Goal: Task Accomplishment & Management: Complete application form

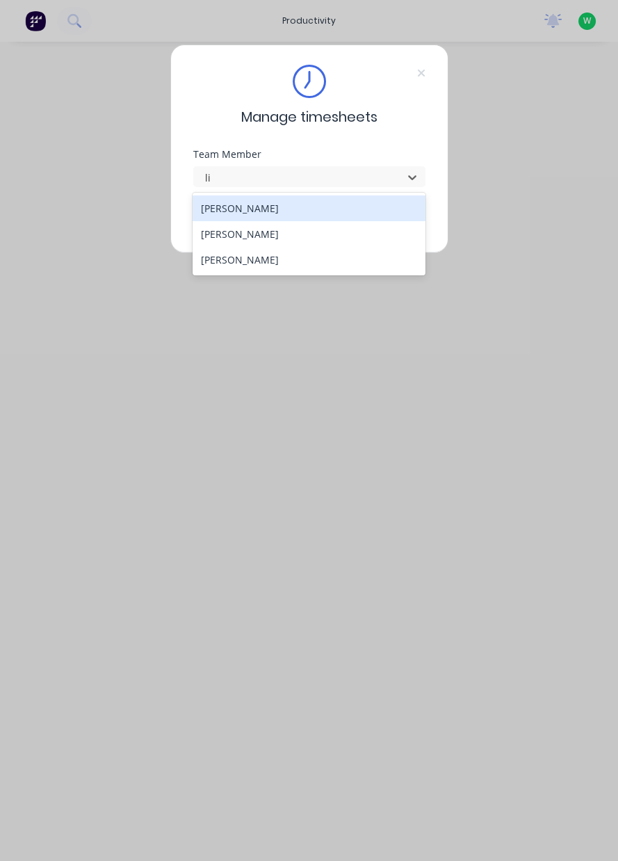
click at [318, 234] on div "[PERSON_NAME]" at bounding box center [309, 234] width 233 height 26
type input "li"
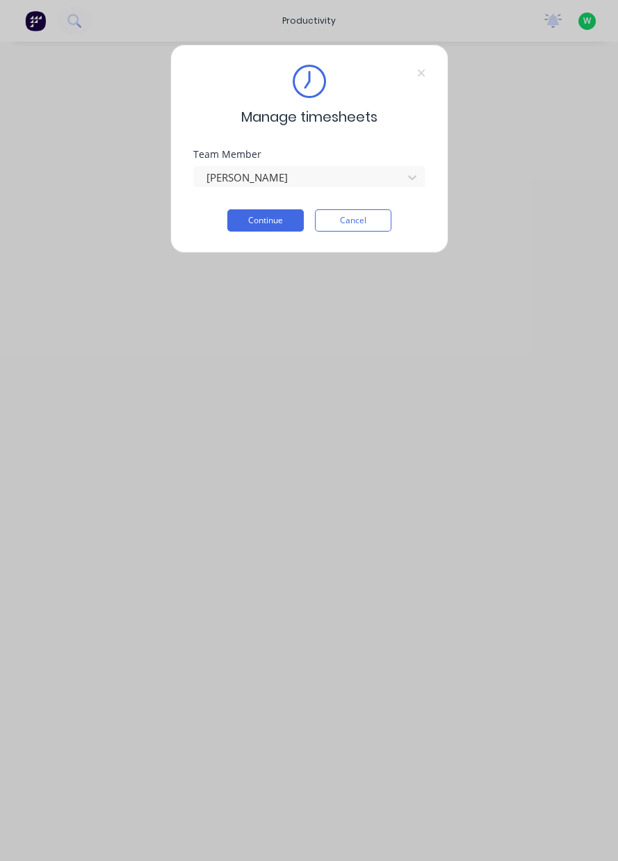
click at [276, 225] on button "Continue" at bounding box center [265, 220] width 77 height 22
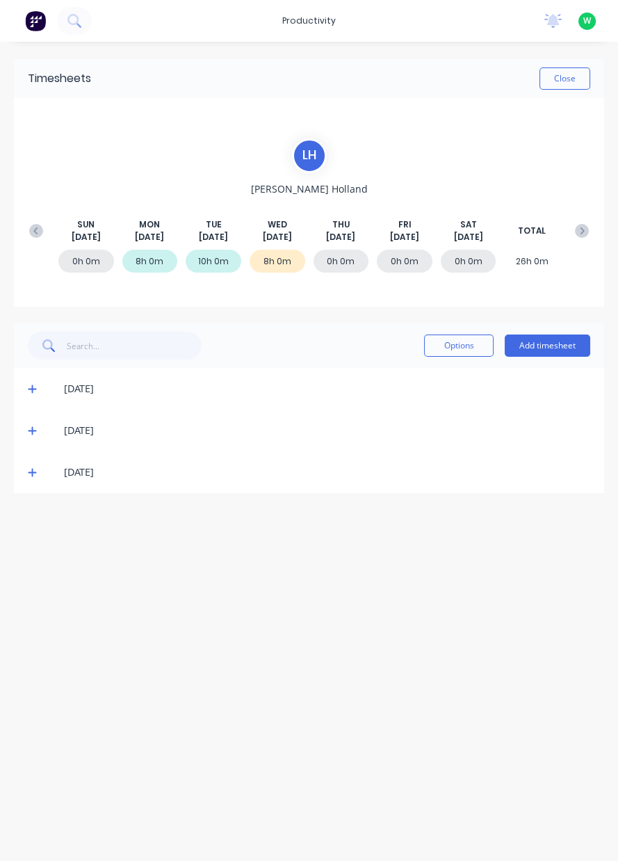
click at [559, 344] on button "Add timesheet" at bounding box center [548, 346] width 86 height 22
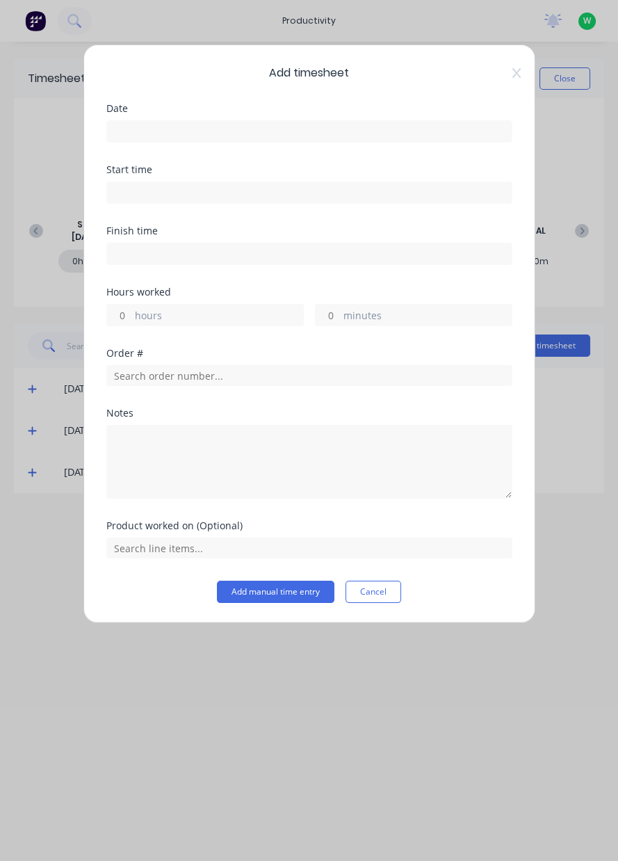
click at [407, 125] on input at bounding box center [309, 131] width 405 height 21
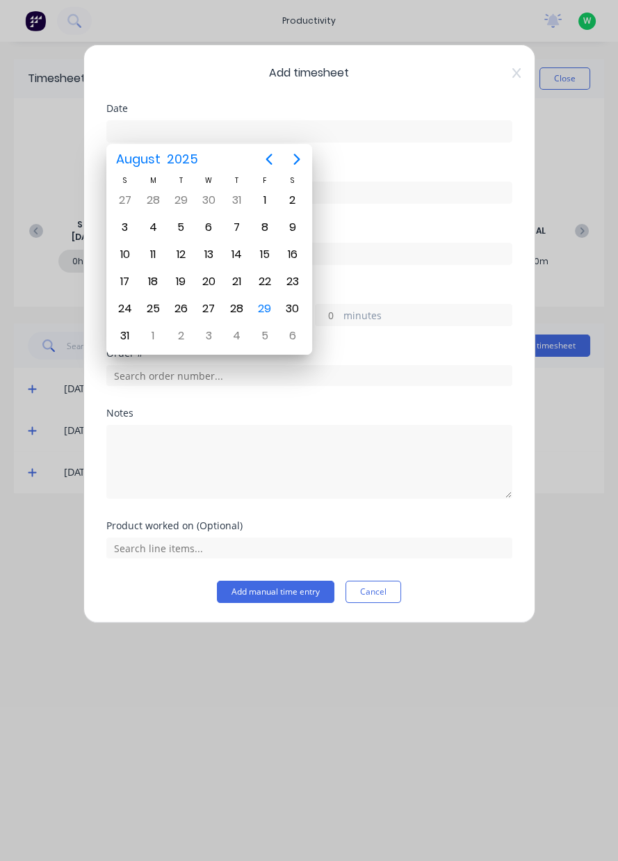
click at [266, 310] on div "29" at bounding box center [265, 308] width 21 height 21
type input "[DATE]"
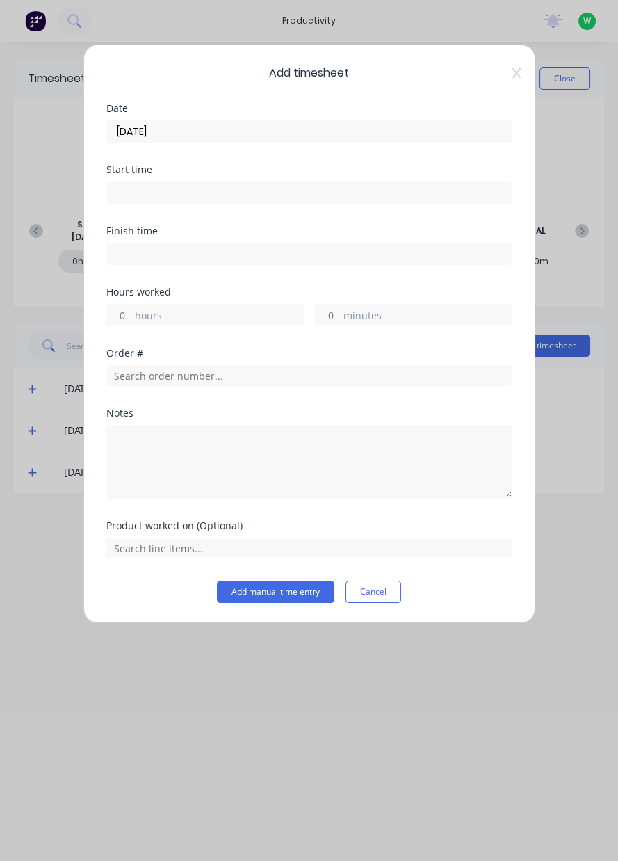
click at [272, 323] on label "hours" at bounding box center [219, 316] width 168 height 17
click at [131, 323] on input "hours" at bounding box center [119, 315] width 24 height 21
click at [248, 312] on label "hours" at bounding box center [219, 316] width 168 height 17
click at [131, 312] on input "hours" at bounding box center [119, 315] width 24 height 21
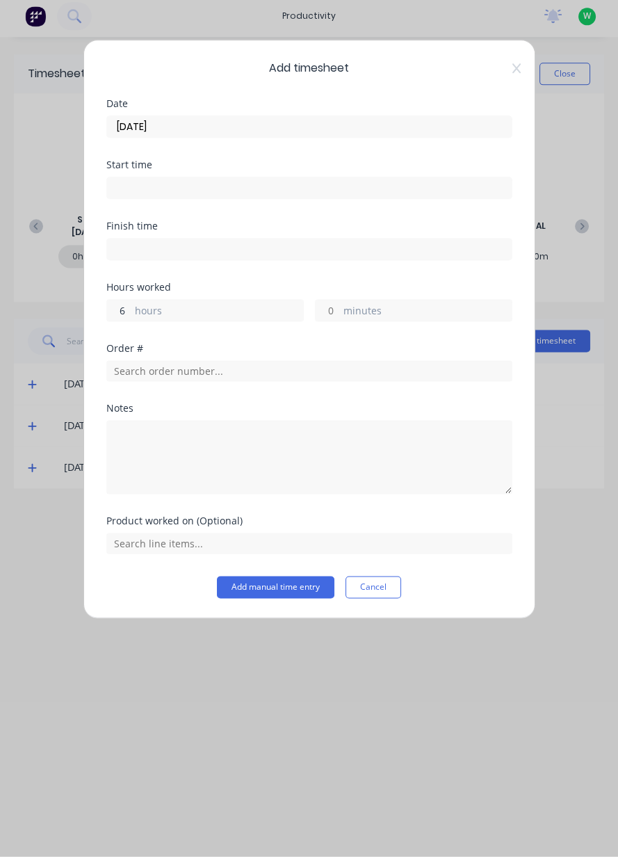
type input "6"
click at [336, 377] on input "text" at bounding box center [309, 375] width 406 height 21
click at [516, 77] on icon at bounding box center [517, 72] width 8 height 11
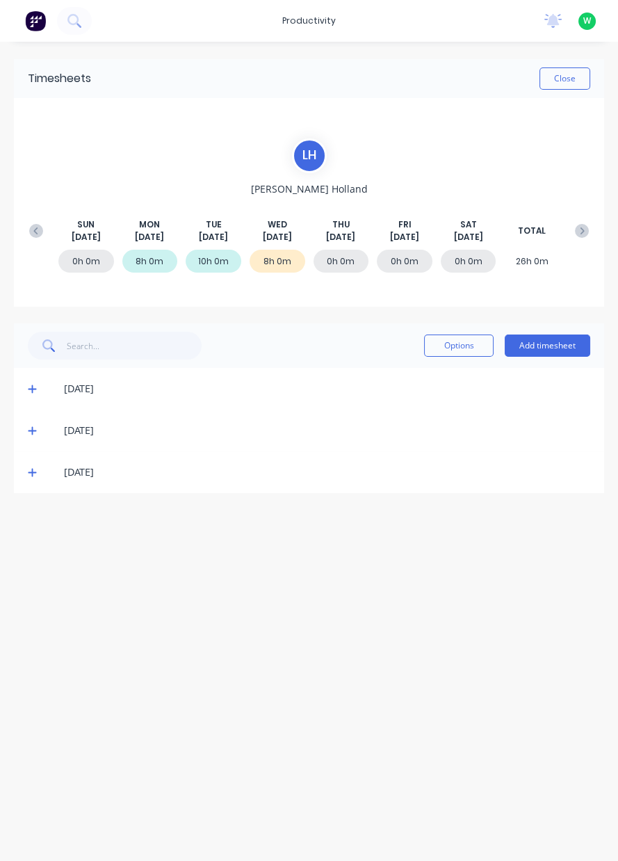
click at [50, 477] on div "[DATE]" at bounding box center [316, 472] width 549 height 15
click at [38, 474] on span at bounding box center [35, 472] width 14 height 14
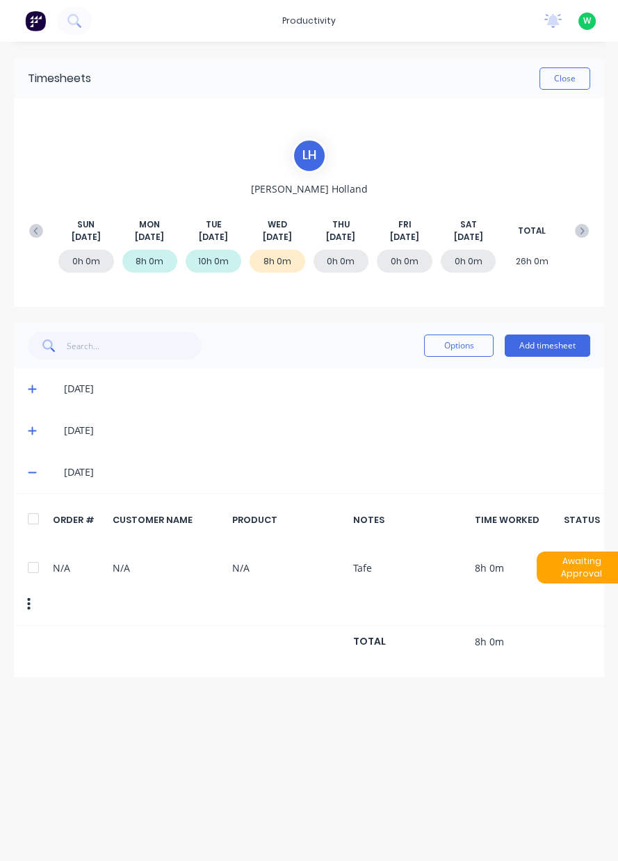
click at [34, 426] on icon at bounding box center [32, 431] width 9 height 10
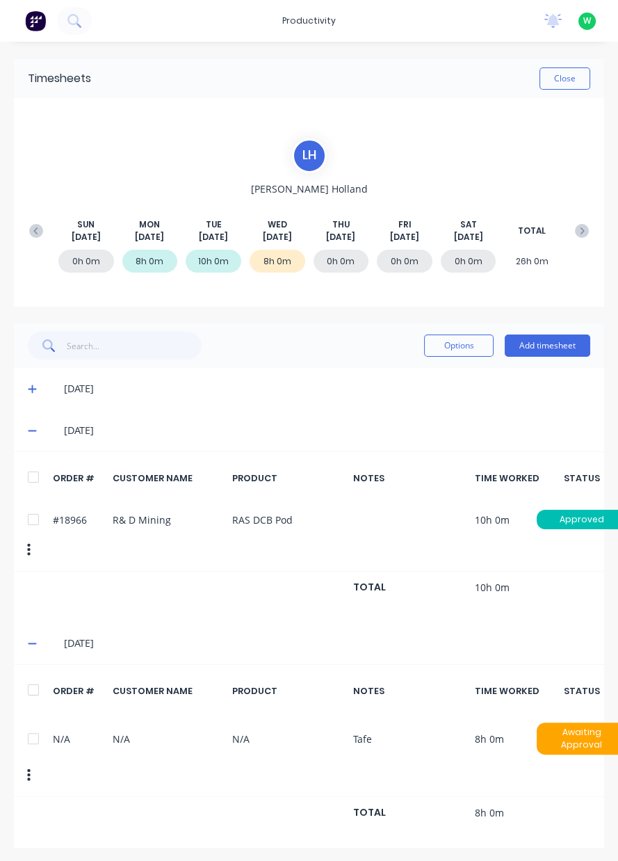
click at [540, 383] on div "[DATE]" at bounding box center [327, 388] width 527 height 15
click at [551, 347] on button "Add timesheet" at bounding box center [548, 346] width 86 height 22
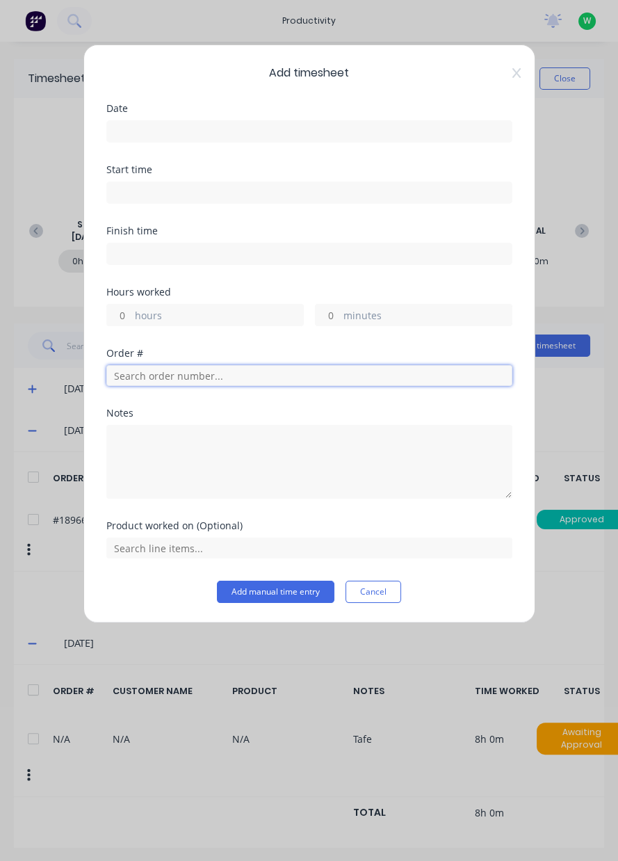
click at [314, 376] on input "text" at bounding box center [309, 375] width 406 height 21
type input "18966"
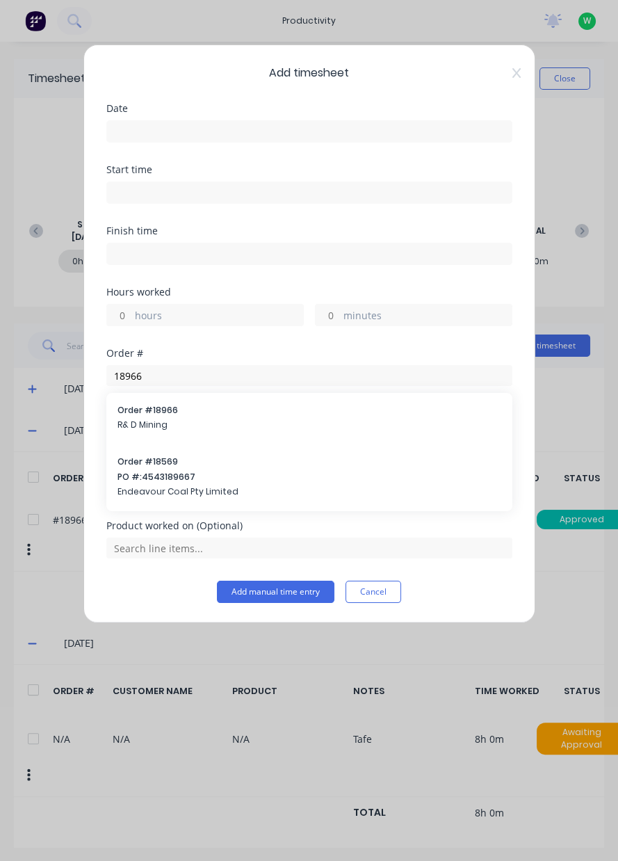
click at [235, 419] on span "R& D Mining" at bounding box center [310, 425] width 384 height 13
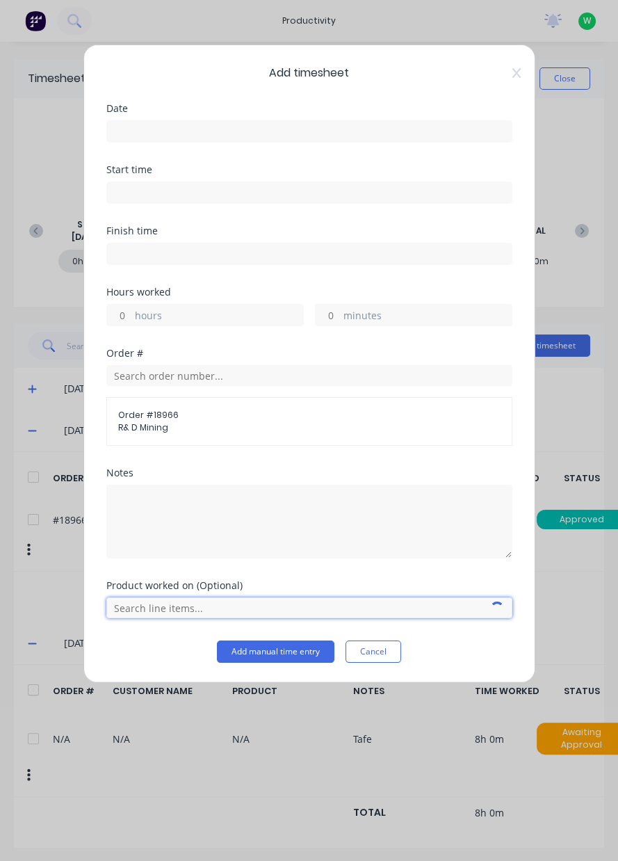
click at [163, 607] on input "text" at bounding box center [309, 608] width 406 height 21
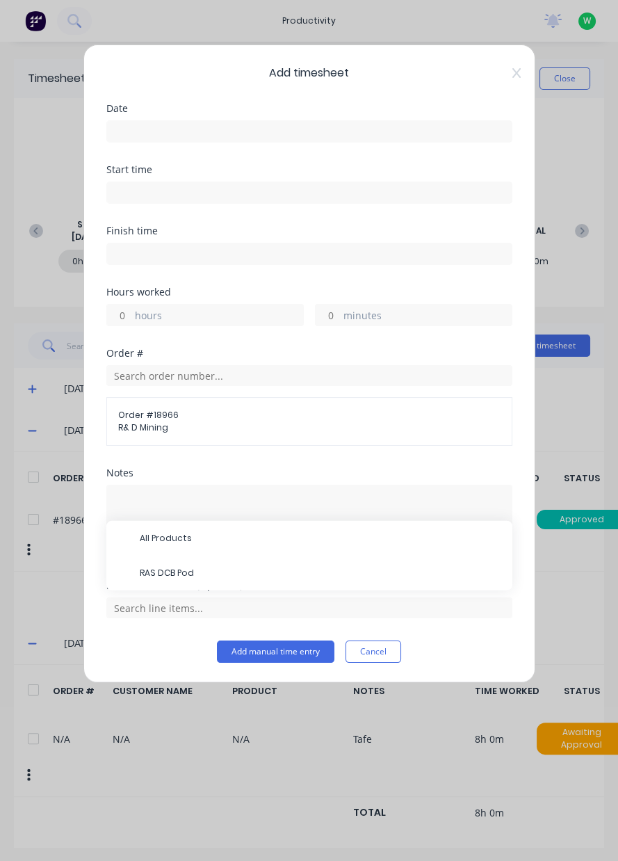
click at [193, 573] on span "RAS DCB Pod" at bounding box center [321, 573] width 362 height 13
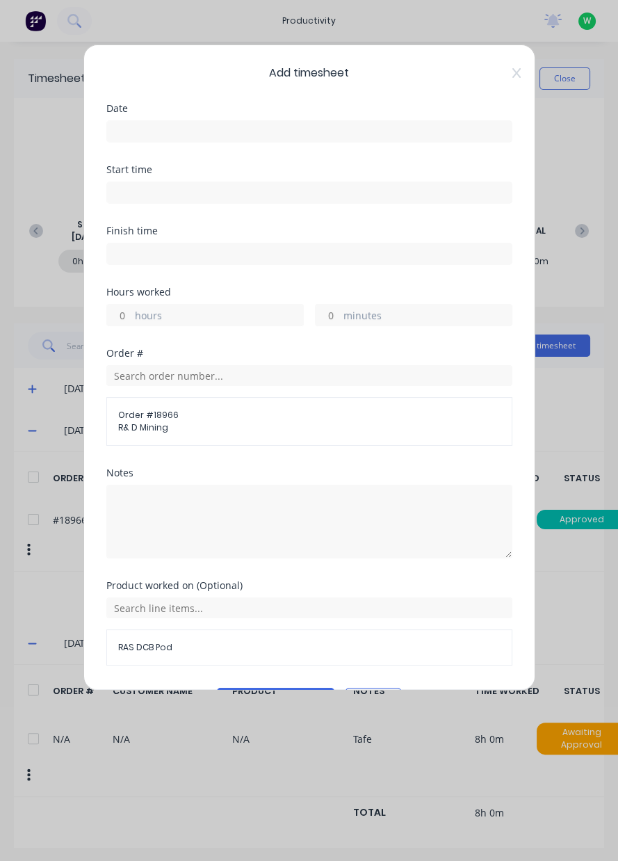
click at [195, 317] on label "hours" at bounding box center [219, 316] width 168 height 17
click at [131, 317] on input "hours" at bounding box center [119, 315] width 24 height 21
type input "6"
click at [290, 107] on div "Date" at bounding box center [309, 109] width 406 height 10
click at [294, 127] on input at bounding box center [309, 131] width 405 height 21
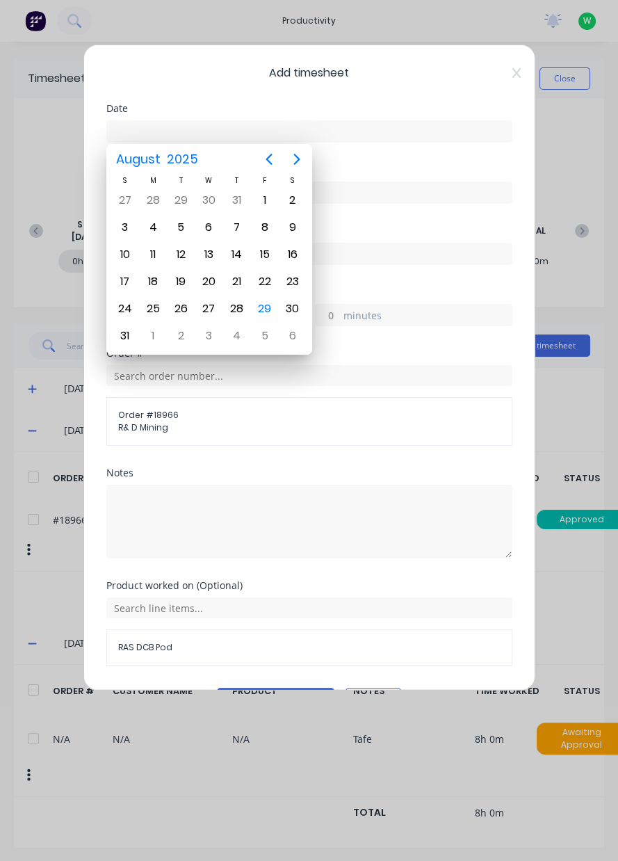
click at [269, 305] on div "29" at bounding box center [265, 308] width 21 height 21
type input "[DATE]"
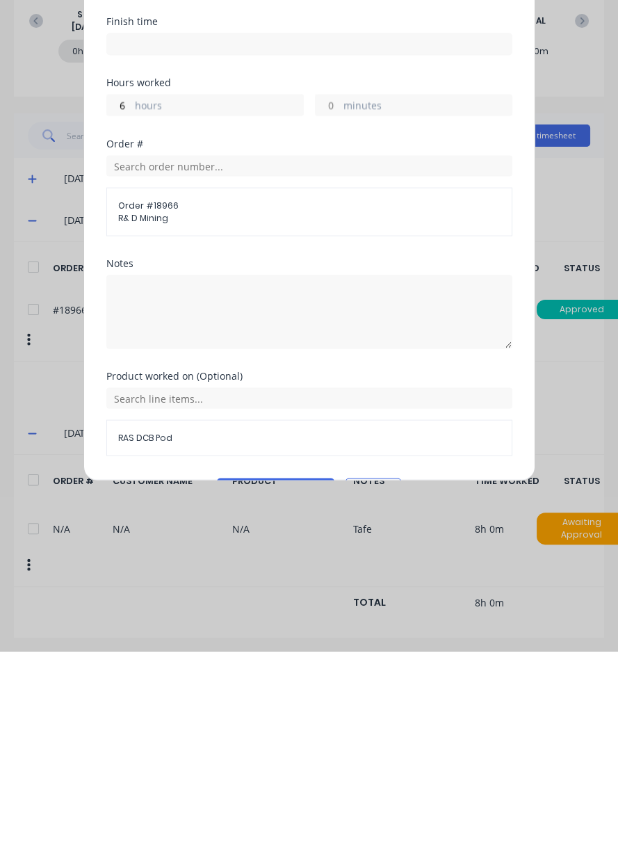
click at [289, 700] on button "Add manual time entry" at bounding box center [276, 699] width 118 height 22
